Goal: Navigation & Orientation: Find specific page/section

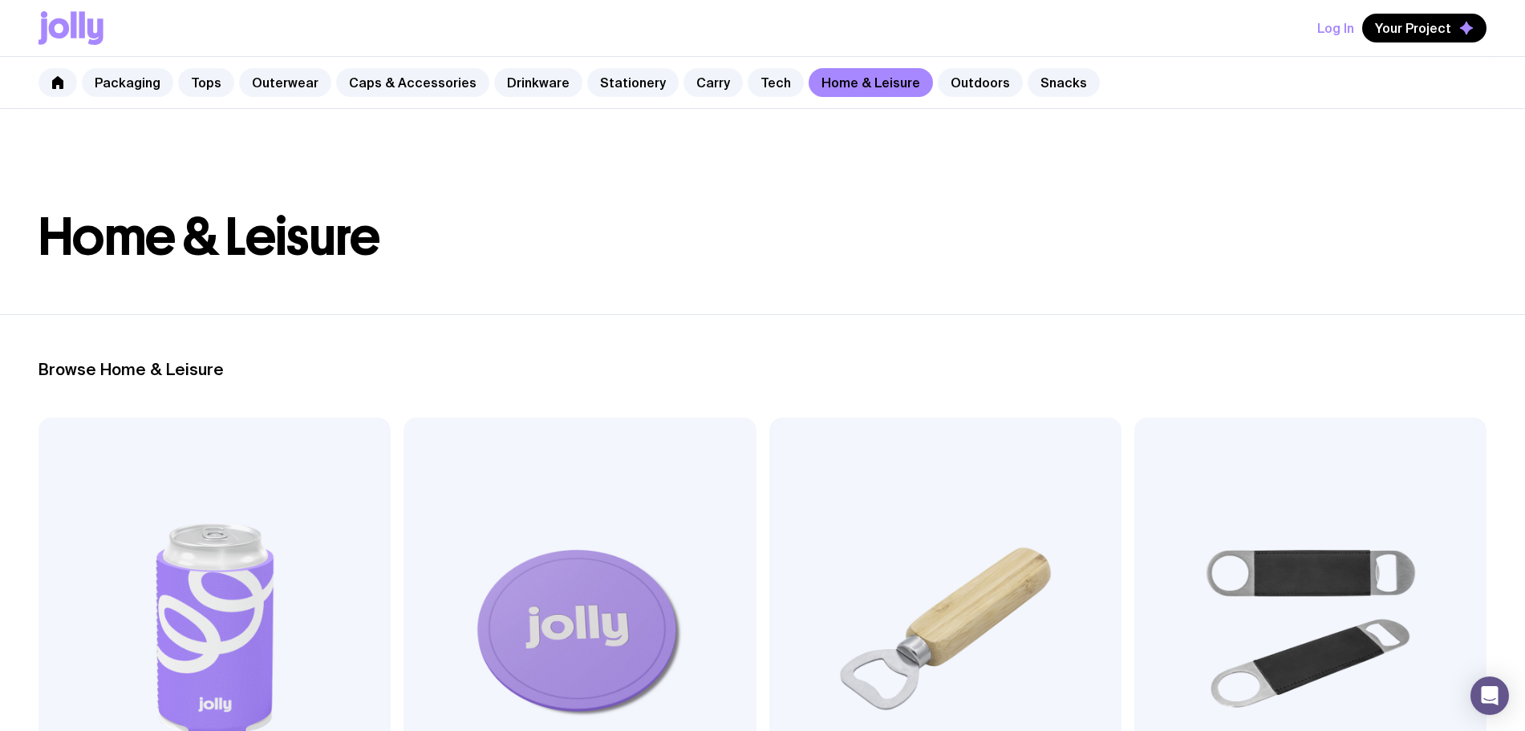
scroll to position [200, 0]
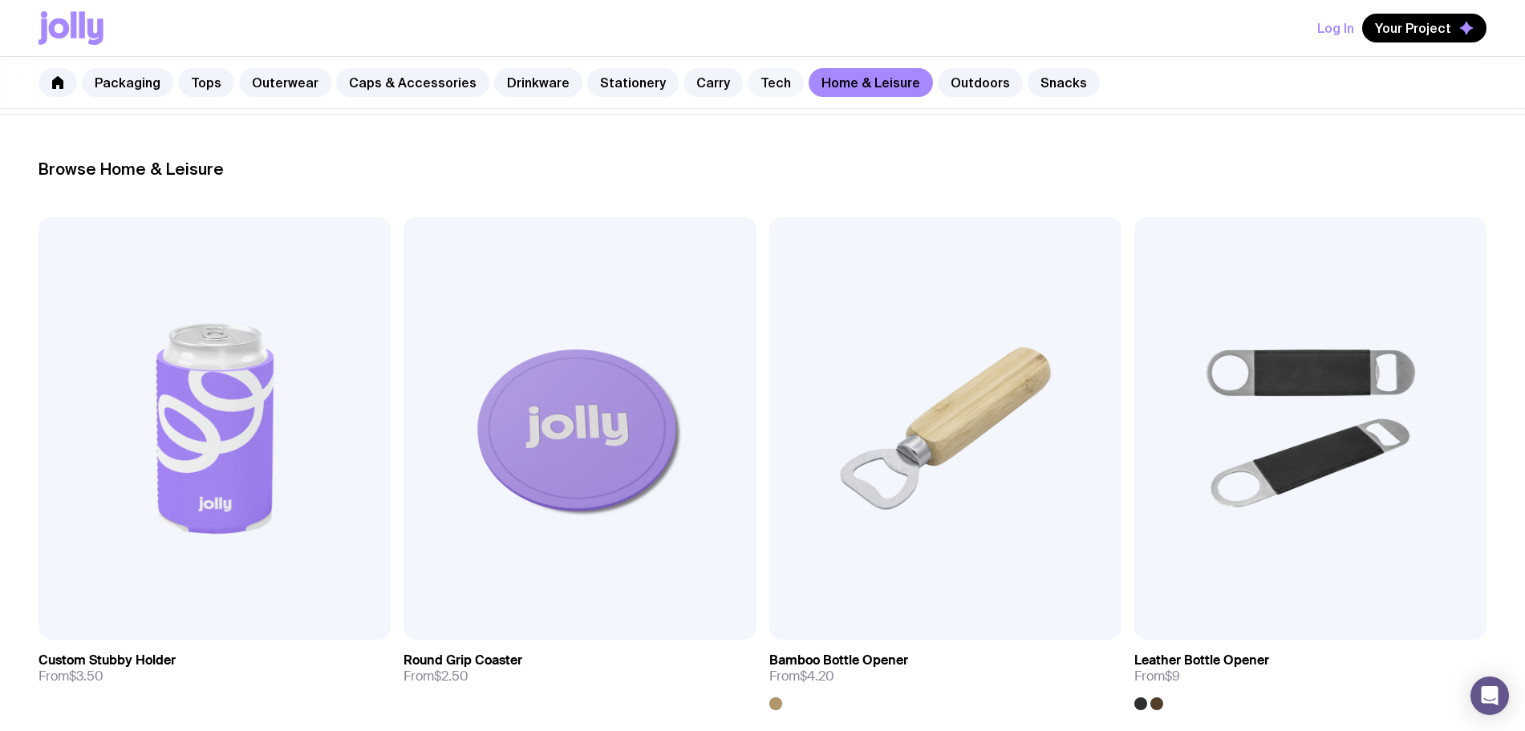
click at [768, 83] on link "Tech" at bounding box center [775, 82] width 56 height 29
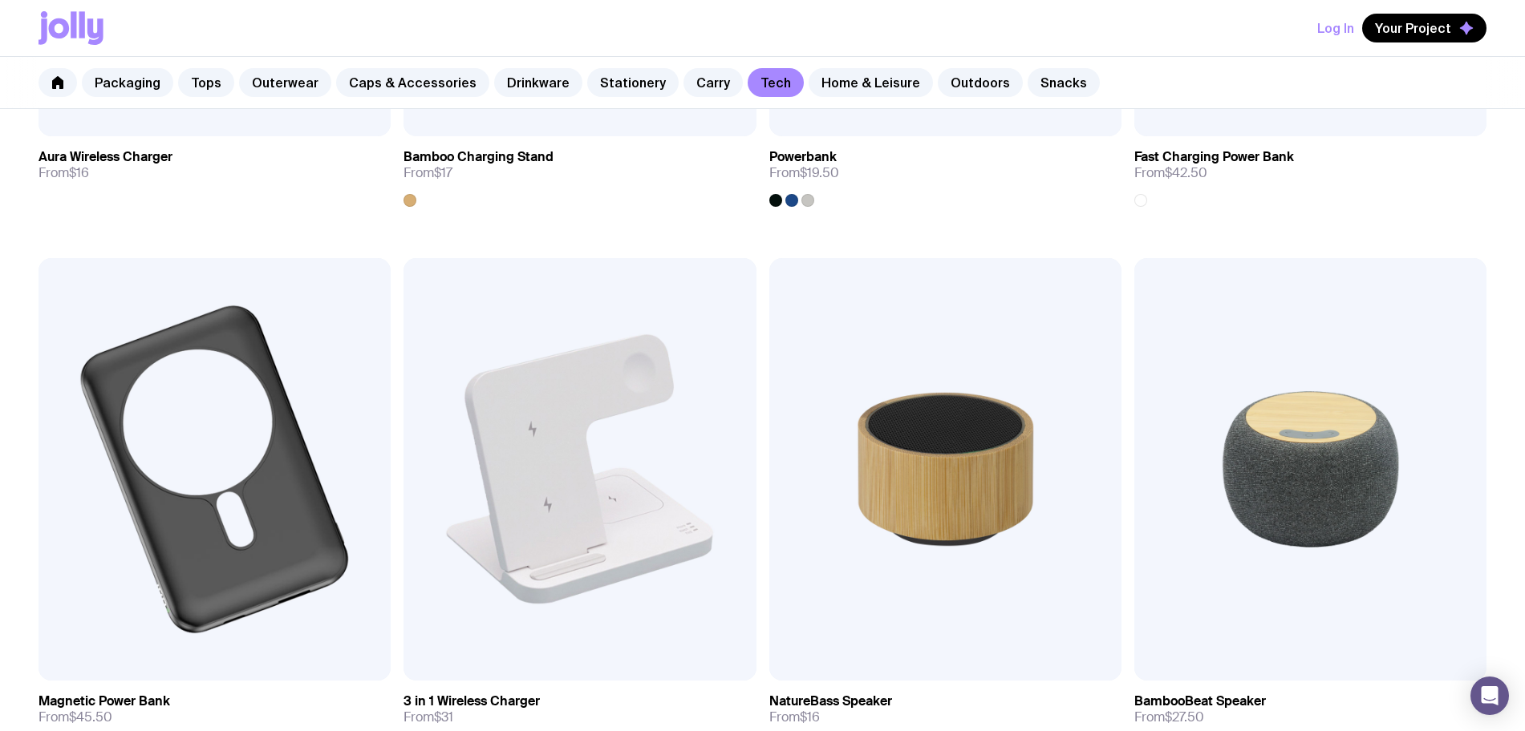
scroll to position [1103, 0]
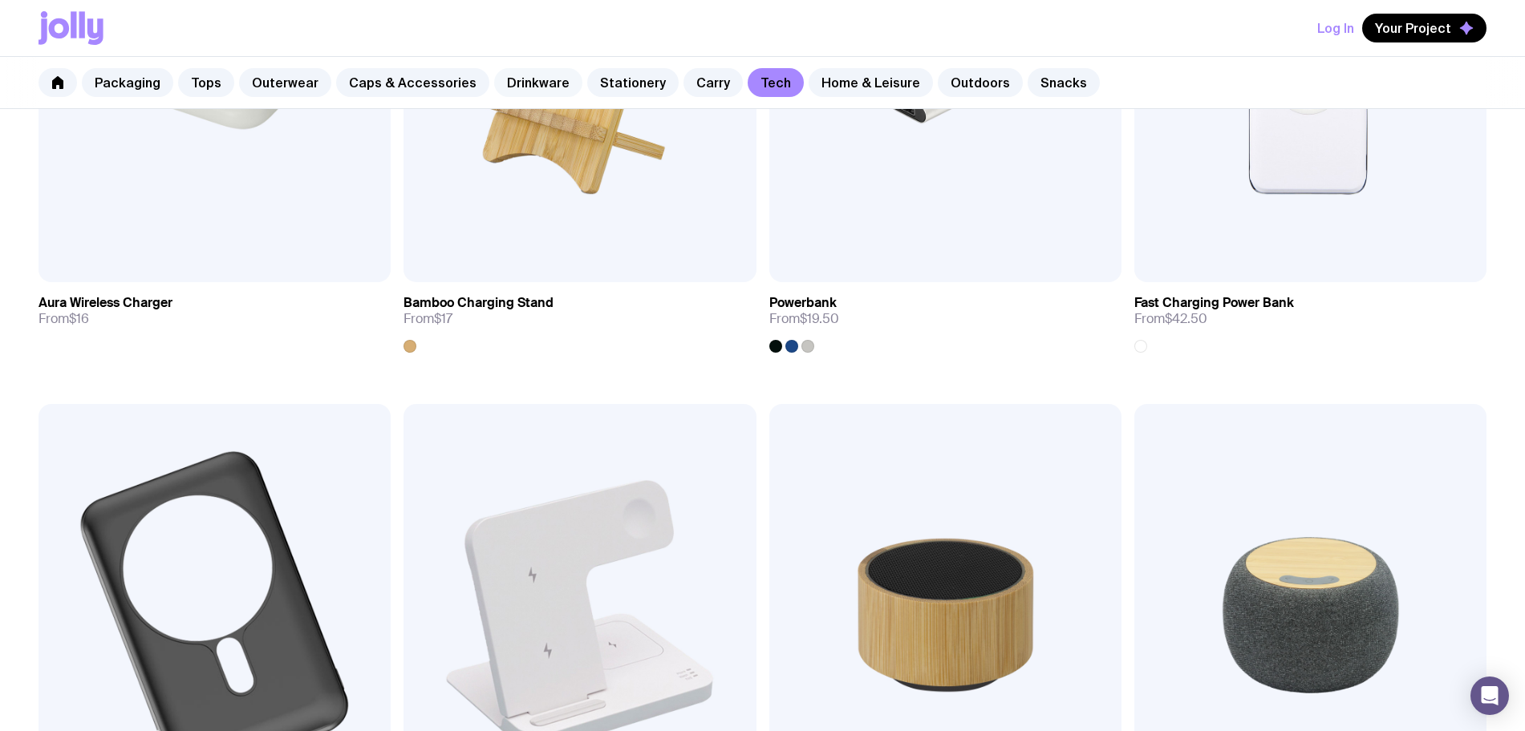
click at [543, 80] on link "Drinkware" at bounding box center [538, 82] width 88 height 29
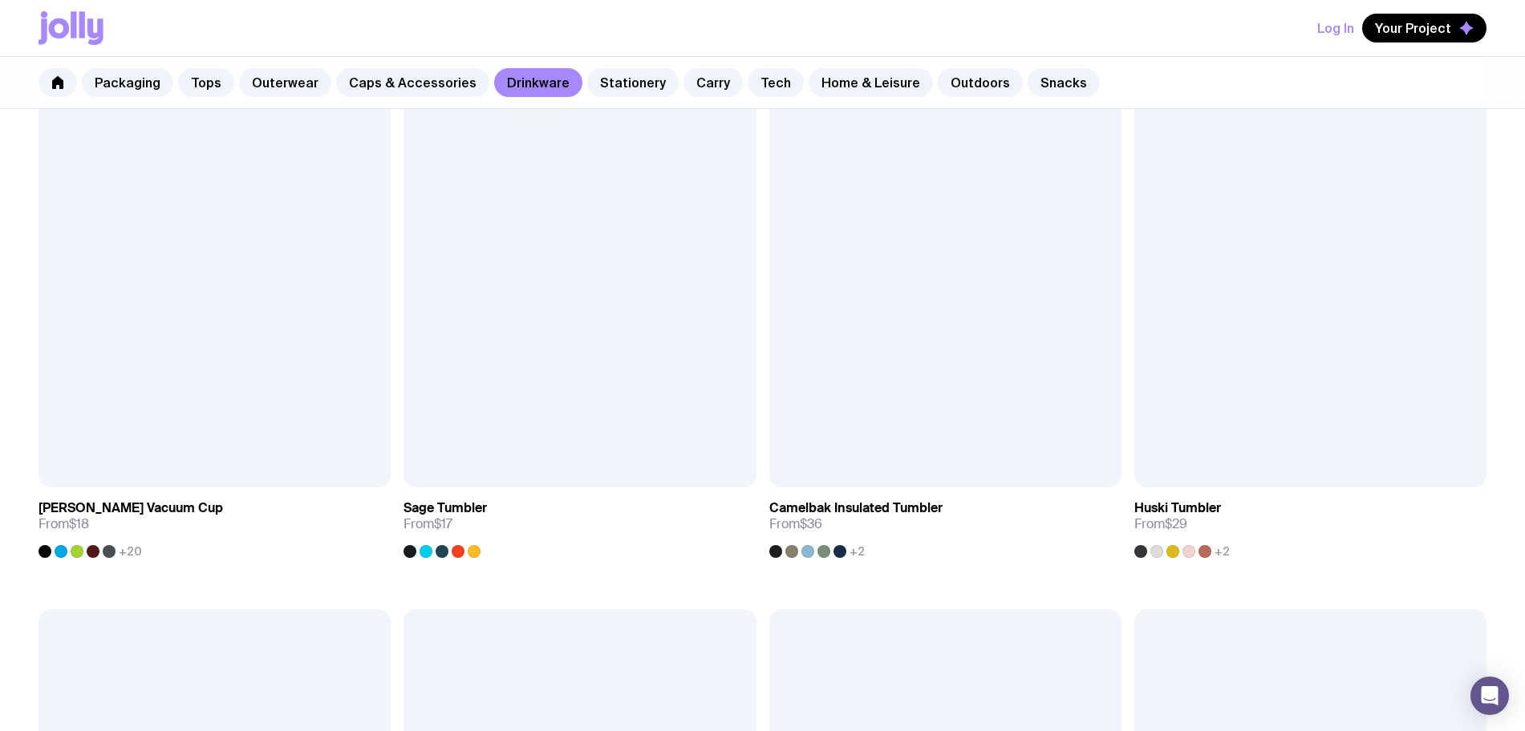
scroll to position [1504, 0]
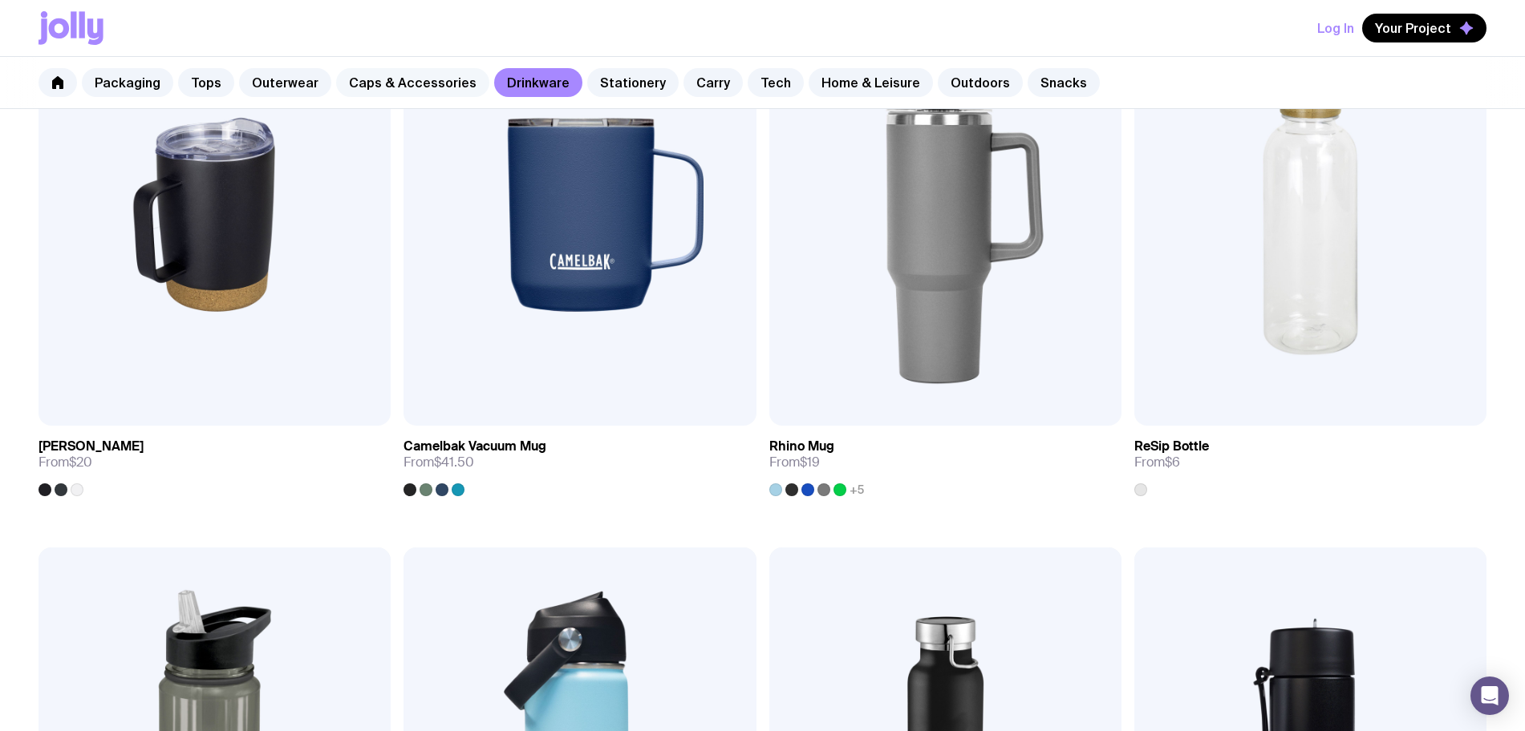
click at [371, 76] on link "Caps & Accessories" at bounding box center [412, 82] width 153 height 29
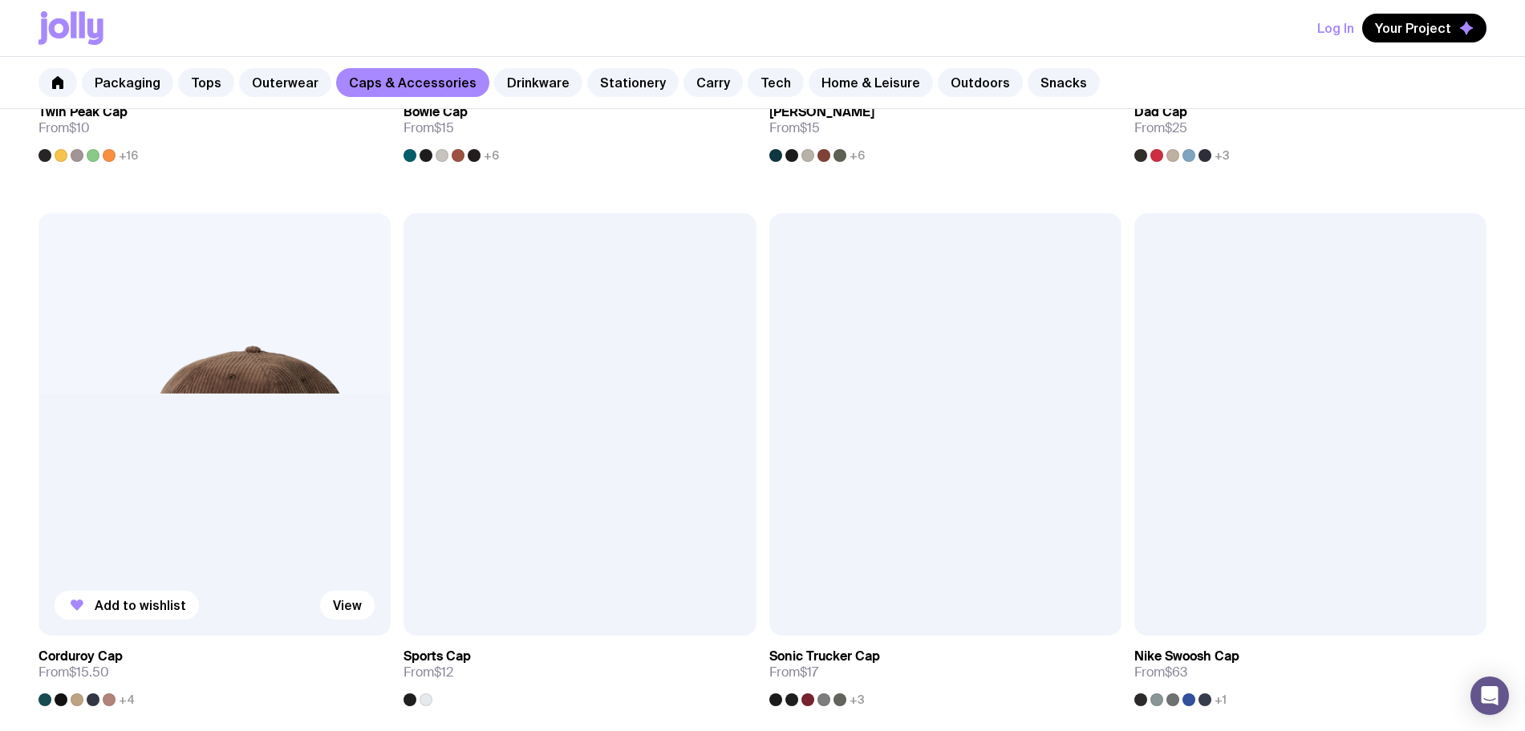
scroll to position [501, 0]
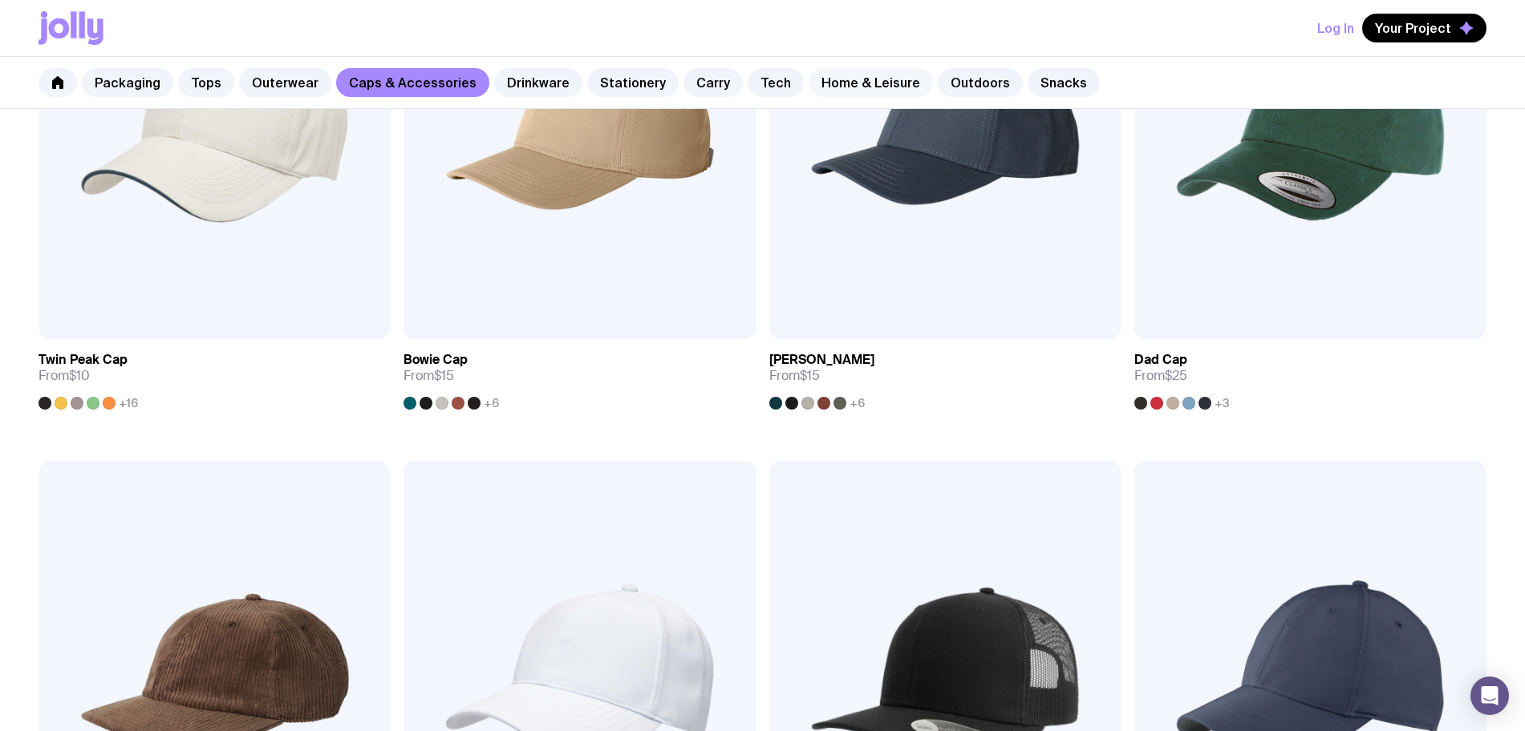
click at [873, 79] on link "Home & Leisure" at bounding box center [870, 82] width 124 height 29
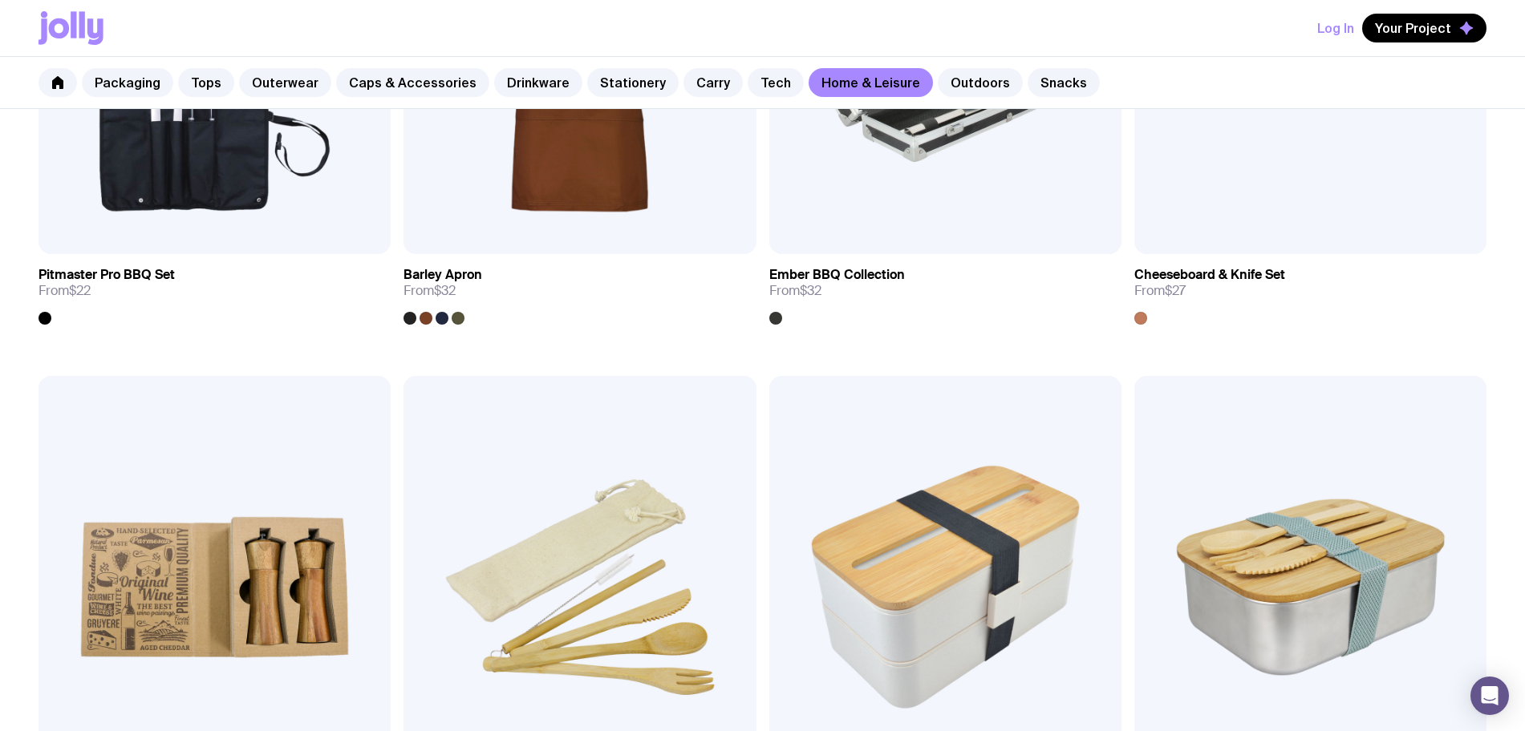
scroll to position [2105, 0]
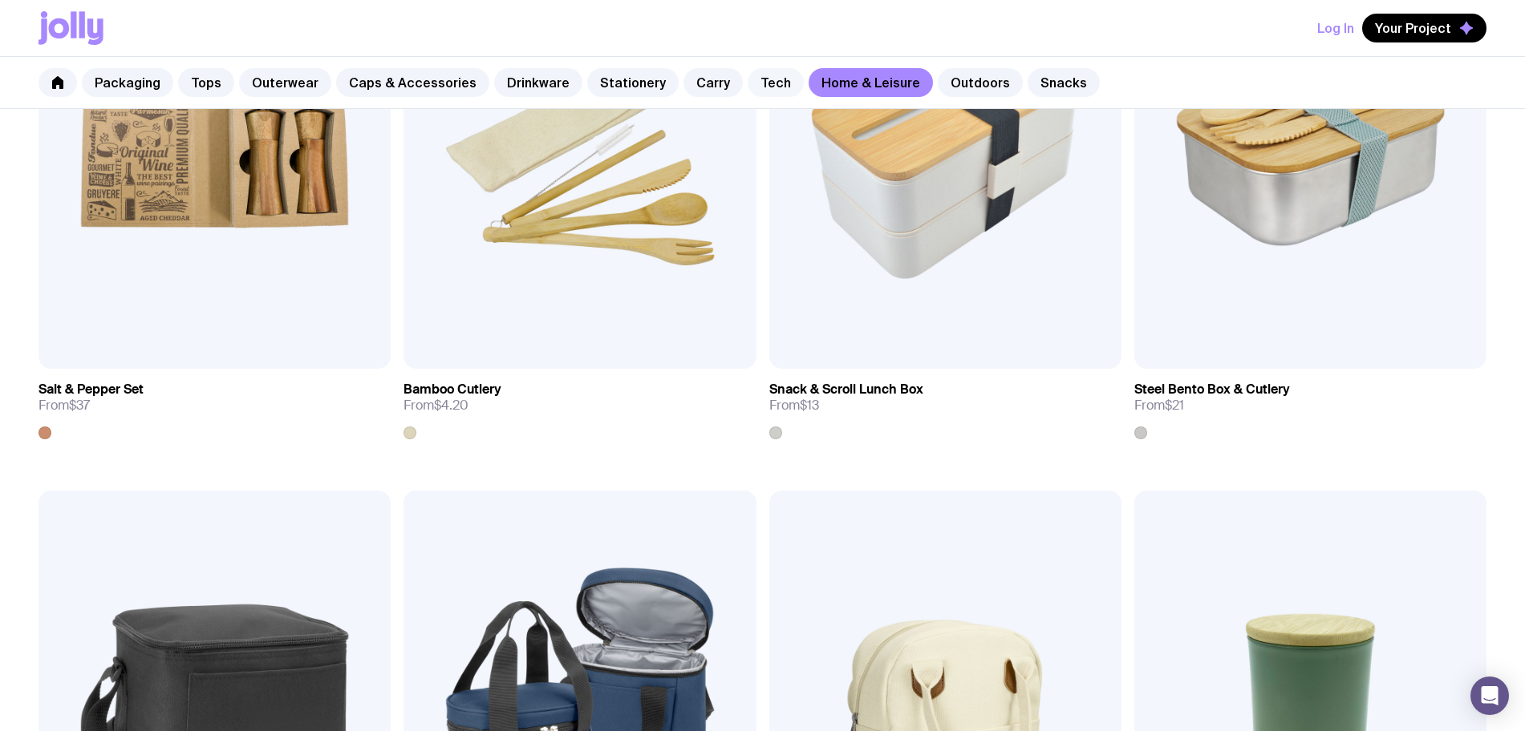
click at [754, 75] on link "Tech" at bounding box center [775, 82] width 56 height 29
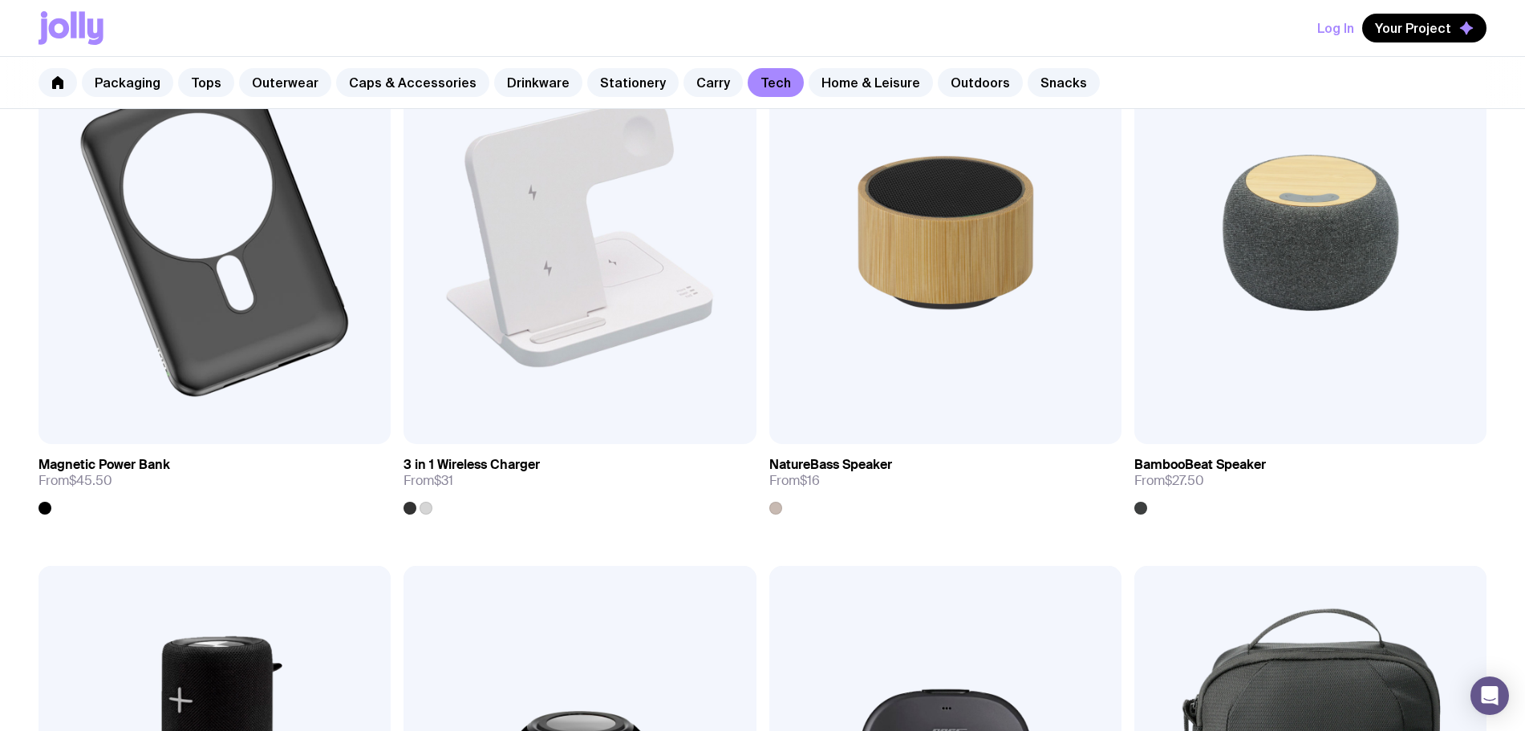
scroll to position [1504, 0]
